Goal: Task Accomplishment & Management: Manage account settings

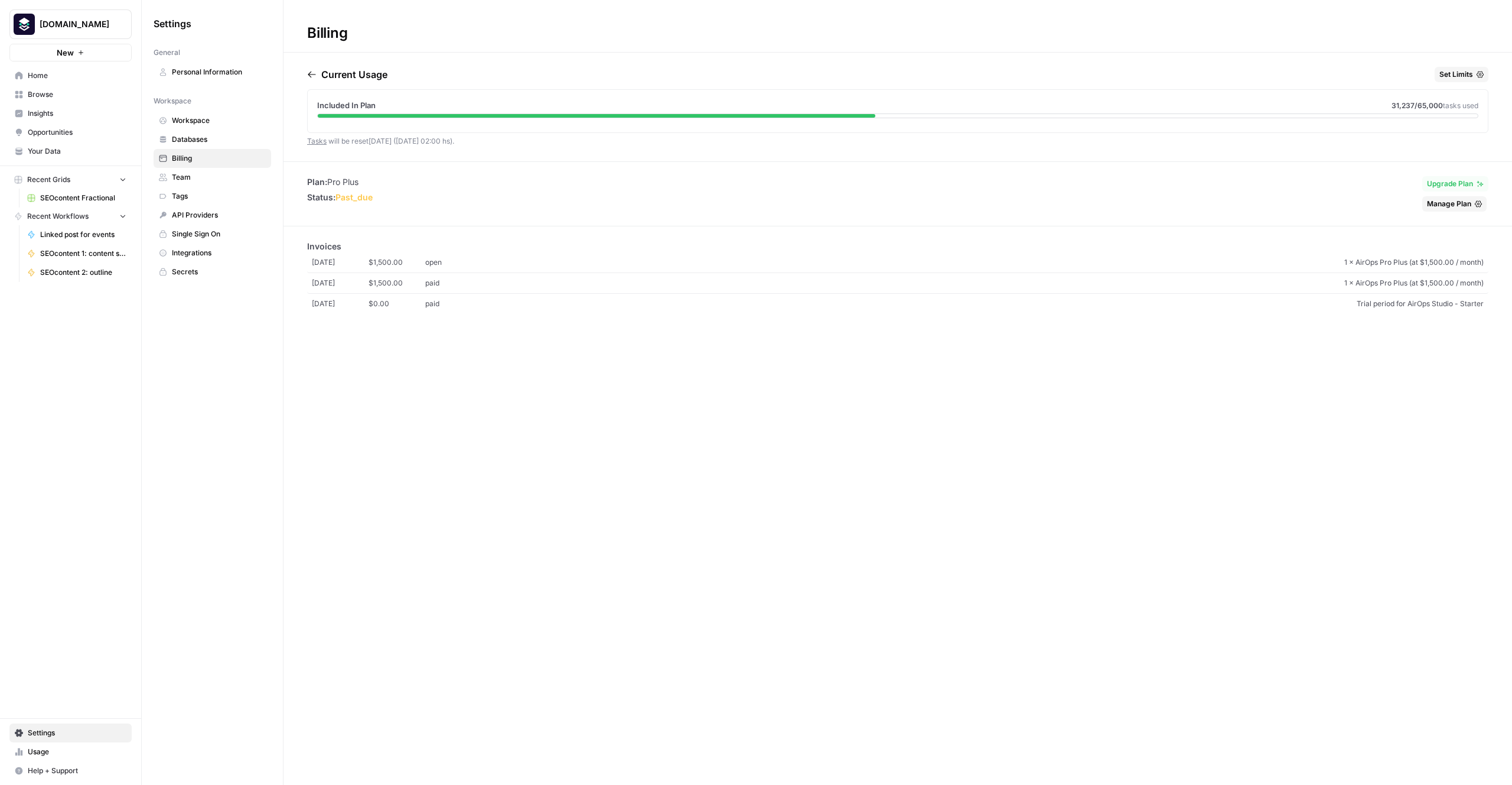
click at [205, 120] on span "Workspace" at bounding box center [219, 121] width 94 height 10
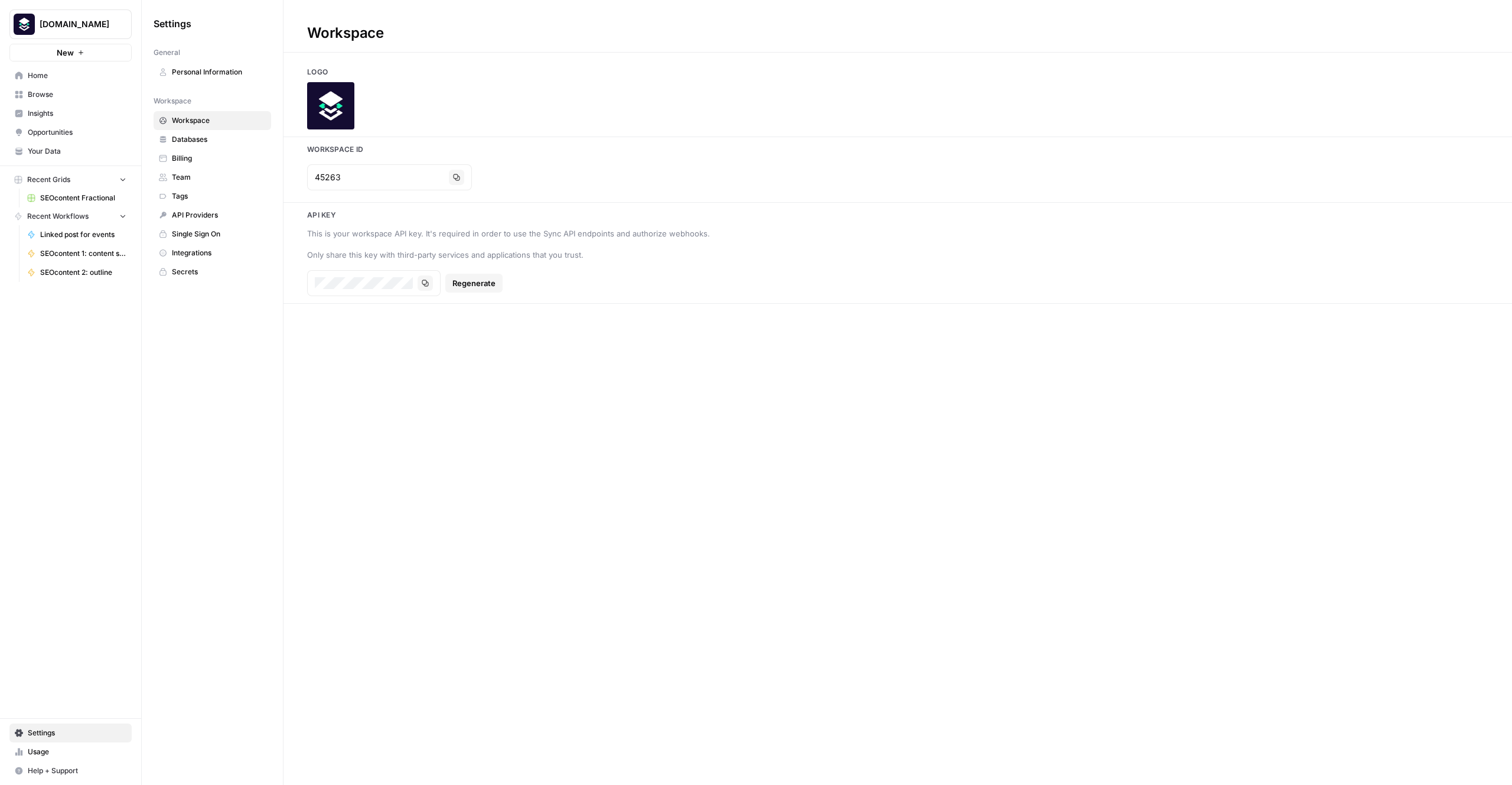
click at [215, 76] on span "Personal Information" at bounding box center [219, 72] width 94 height 10
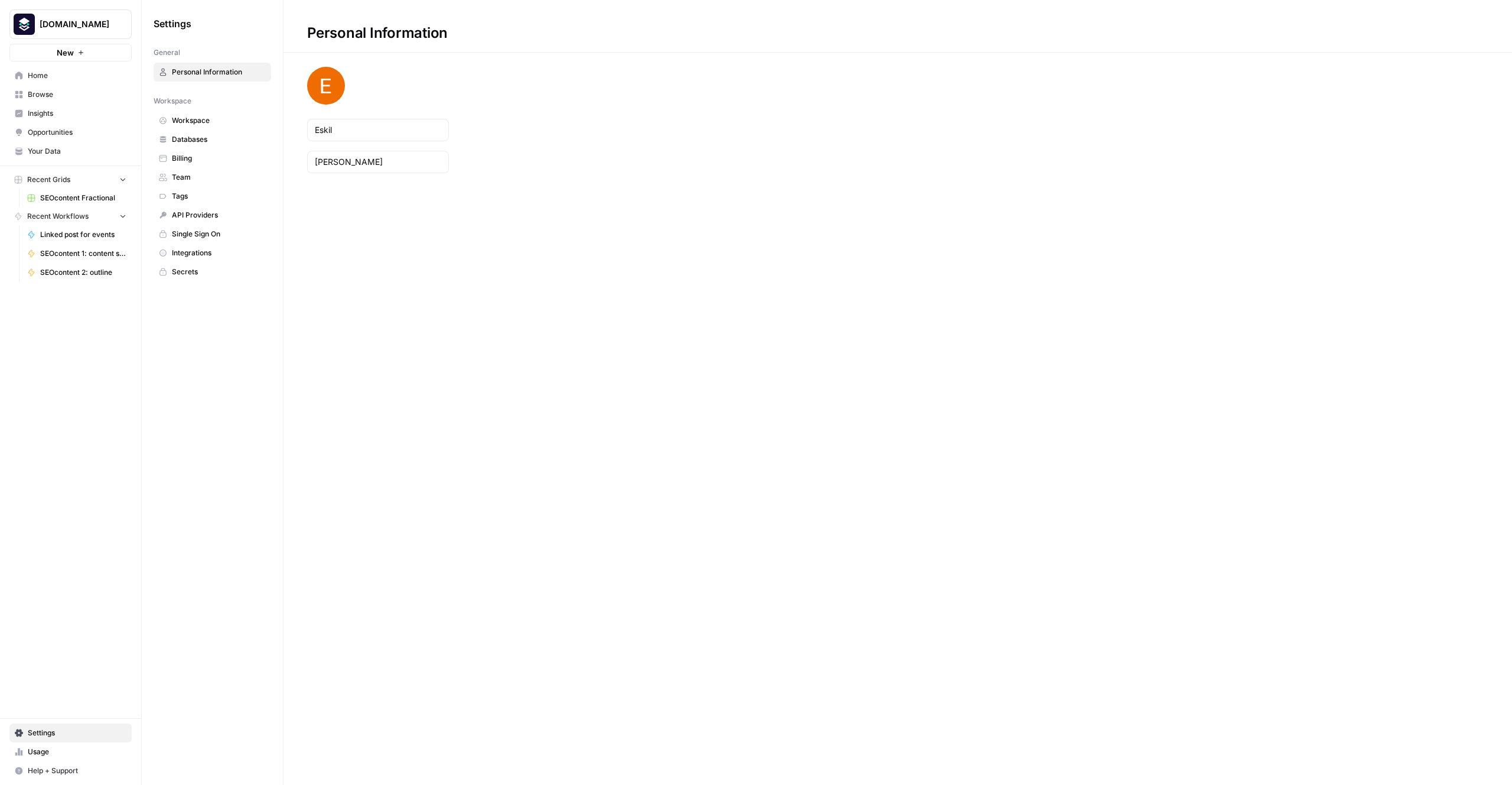
click at [200, 116] on span "Workspace" at bounding box center [219, 121] width 94 height 10
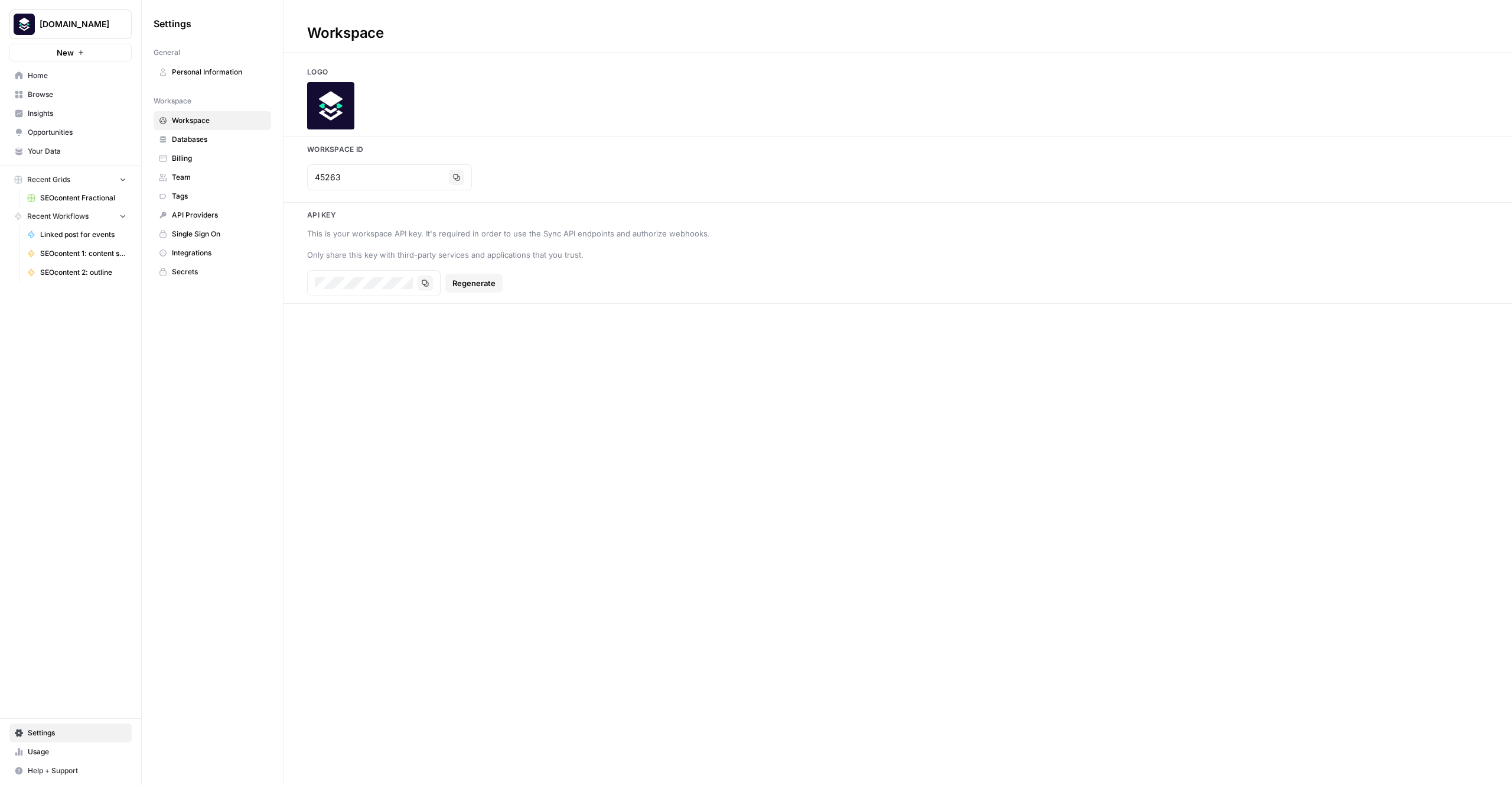
click at [213, 145] on link "Databases" at bounding box center [212, 140] width 118 height 19
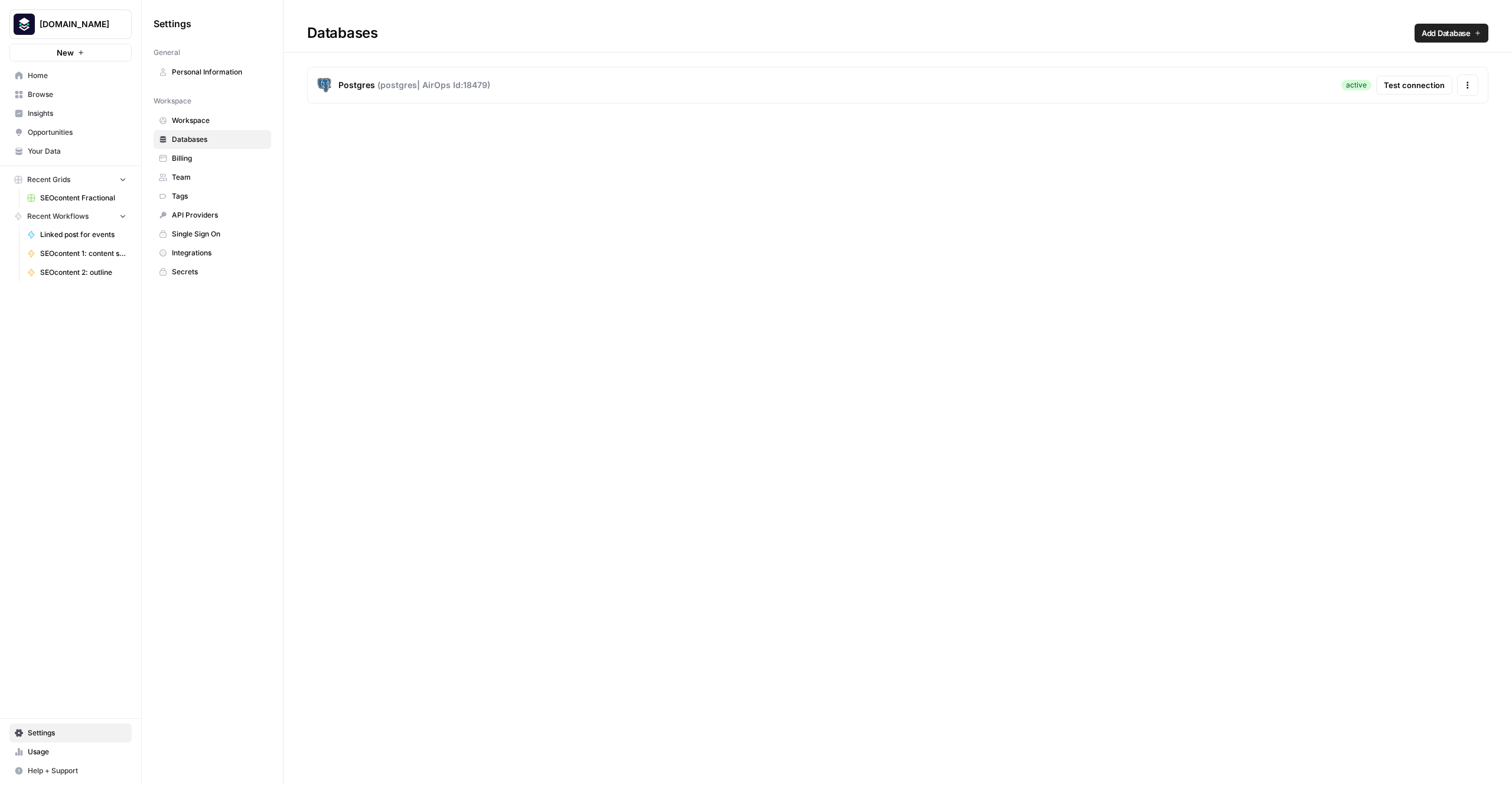
click at [220, 160] on span "Billing" at bounding box center [219, 158] width 94 height 10
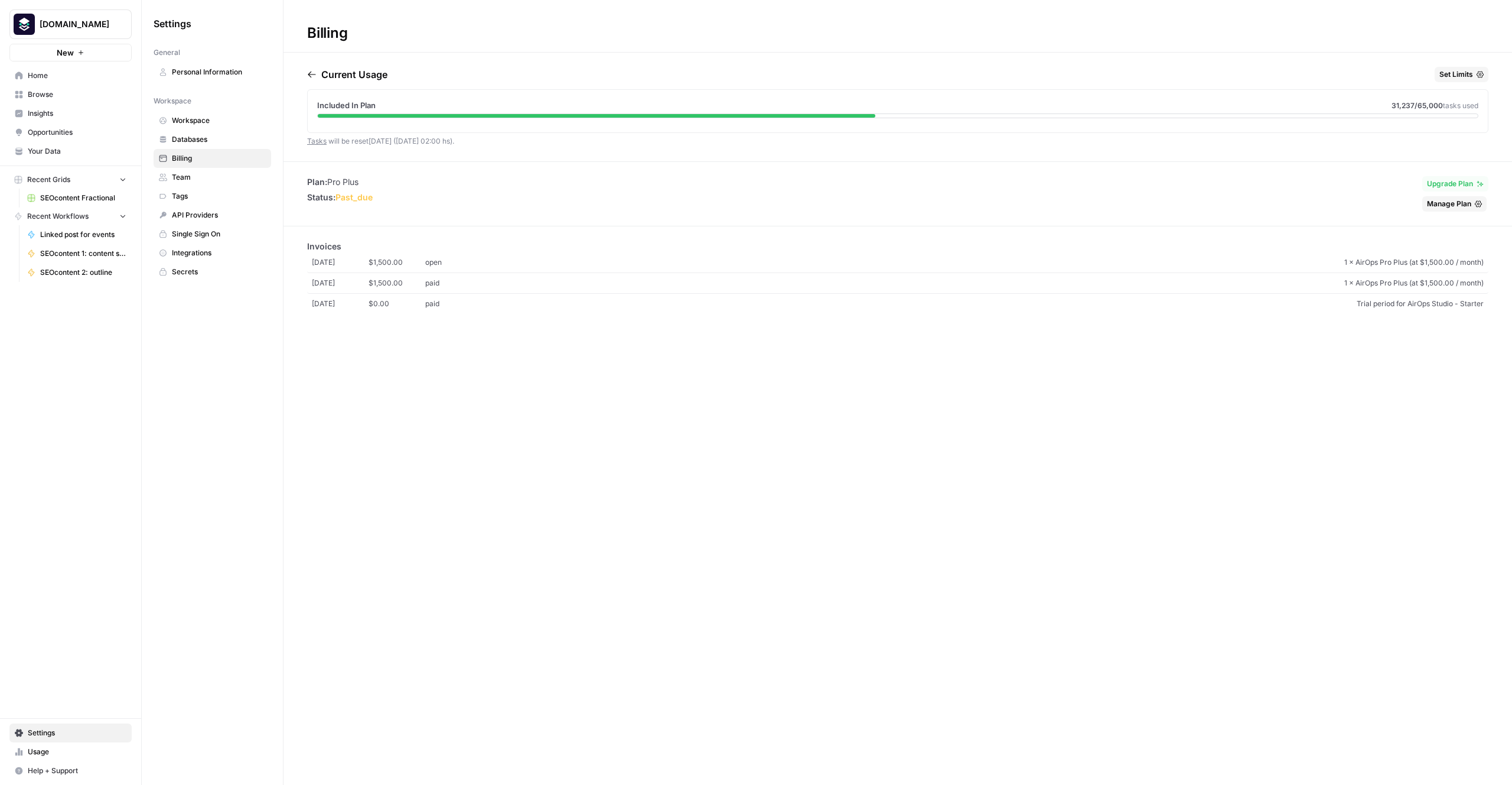
click at [1453, 204] on span "Manage Plan" at bounding box center [1449, 203] width 45 height 10
